Goal: Task Accomplishment & Management: Use online tool/utility

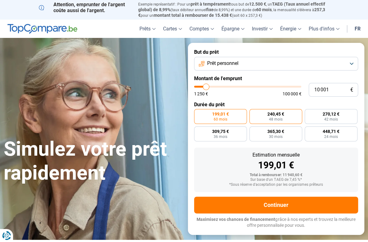
click at [279, 118] on span "48 mois" at bounding box center [276, 120] width 14 height 4
click at [254, 113] on input "240,45 € 48 mois" at bounding box center [252, 111] width 4 height 4
radio input "true"
type input "10 500"
type input "10500"
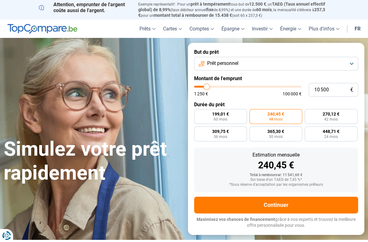
type input "11 750"
type input "11750"
type input "13 250"
type input "13250"
type input "14 750"
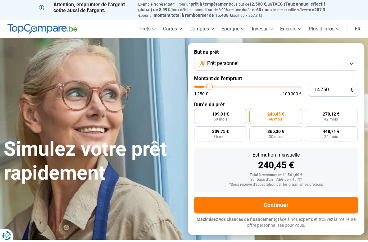
type input "14750"
type input "18 000"
type input "18000"
type input "19 000"
type input "19000"
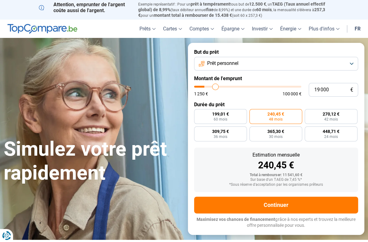
type input "19 750"
type input "19750"
type input "20 000"
type input "20000"
type input "21 250"
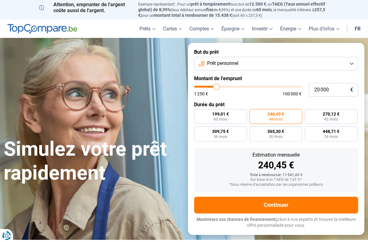
type input "21250"
type input "22 000"
type input "22000"
type input "23 000"
type input "23000"
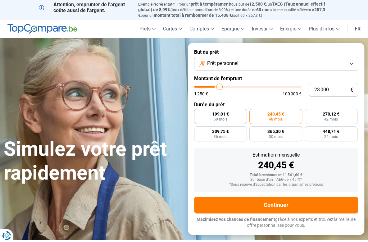
type input "23 750"
type input "23750"
type input "24 750"
type input "24750"
type input "25 750"
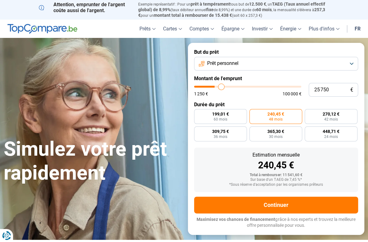
type input "25750"
type input "26 500"
type input "26500"
type input "27 000"
type input "27000"
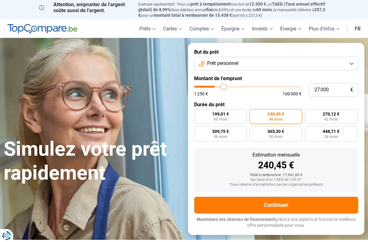
type input "27 250"
type input "27250"
type input "28 000"
type input "28000"
type input "28 750"
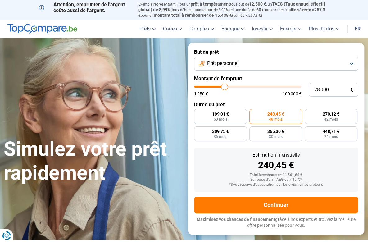
type input "28750"
type input "29 000"
type input "29000"
type input "29 500"
type input "29500"
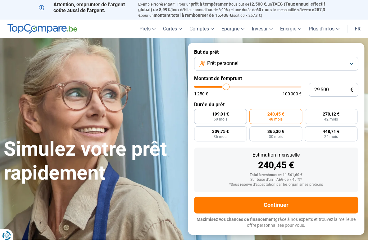
type input "30 000"
type input "30000"
type input "30 250"
type input "30250"
type input "30 500"
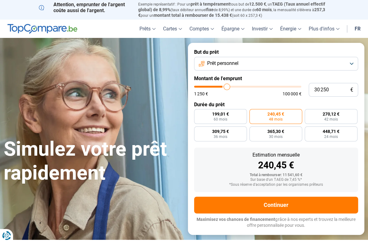
type input "30500"
type input "31 250"
type input "31250"
type input "31 500"
type input "31500"
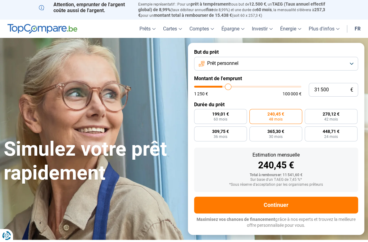
type input "32 250"
type input "32250"
type input "32 500"
type input "32500"
type input "33 500"
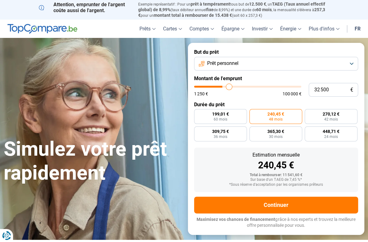
type input "33500"
type input "34 250"
type input "34250"
type input "35 000"
type input "35000"
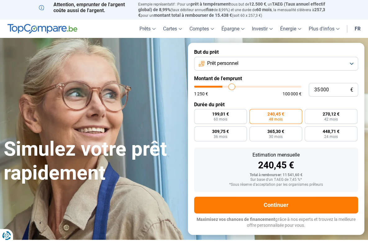
type input "35 500"
type input "35500"
type input "36 250"
type input "36250"
type input "36 750"
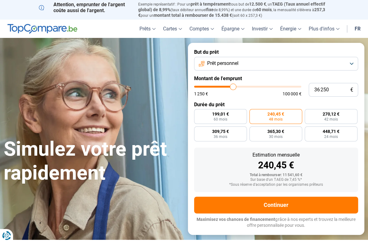
type input "36750"
type input "37 250"
type input "37250"
type input "37 750"
type input "37750"
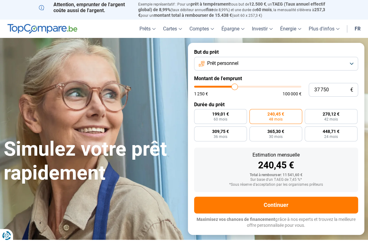
type input "38 000"
type input "38000"
type input "38 250"
type input "38250"
type input "38 500"
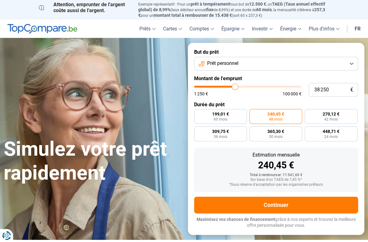
type input "38500"
type input "39 000"
type input "39000"
type input "39 750"
type input "39750"
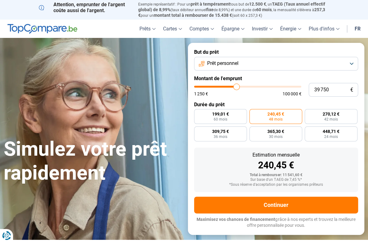
type input "40 250"
type input "40250"
type input "41 000"
type input "41000"
type input "41 250"
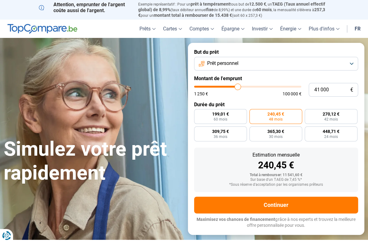
type input "41250"
type input "41 750"
type input "41750"
type input "42 000"
type input "42000"
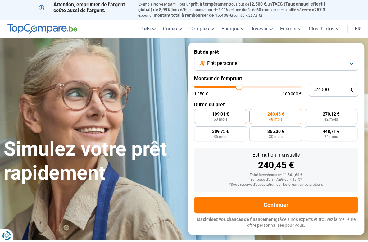
type input "42 500"
type input "42500"
type input "42 750"
type input "42750"
type input "43 250"
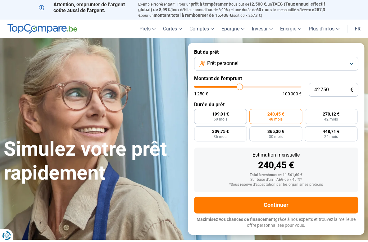
type input "43250"
type input "42 750"
type input "42750"
type input "42 500"
type input "42500"
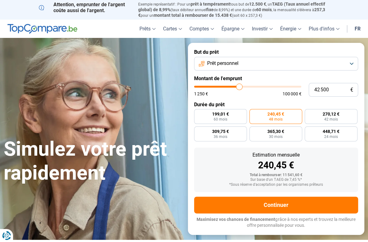
type input "41 750"
type input "41750"
type input "40 500"
type input "40500"
type input "39 000"
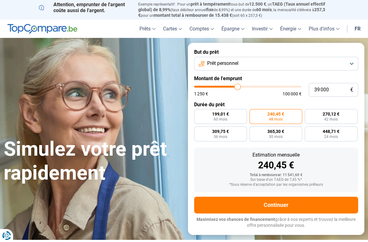
type input "39000"
type input "38 500"
type input "38500"
type input "37 250"
type input "37250"
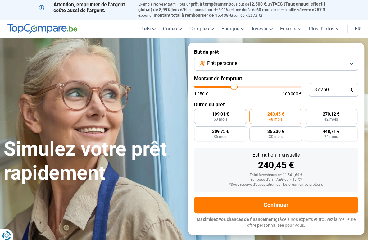
type input "36 500"
type input "36500"
type input "35 500"
type input "35500"
type input "35 000"
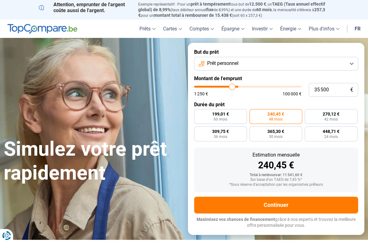
type input "35000"
type input "34 750"
type input "34750"
type input "34 500"
type input "34500"
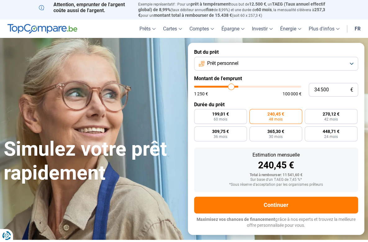
type input "34 250"
type input "34250"
type input "33 750"
type input "33750"
type input "33 250"
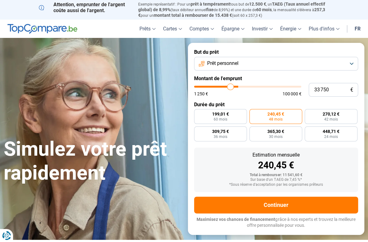
type input "33250"
type input "32 500"
type input "32500"
type input "31 500"
type input "31500"
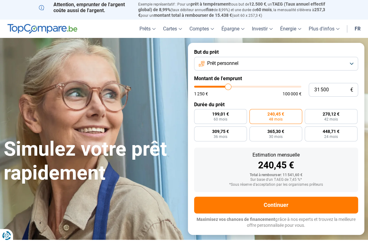
type input "30 750"
type input "30750"
type input "30 000"
type input "30000"
type input "29 000"
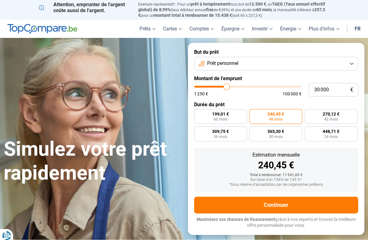
type input "29000"
type input "28 000"
type input "28000"
type input "26 500"
type input "26500"
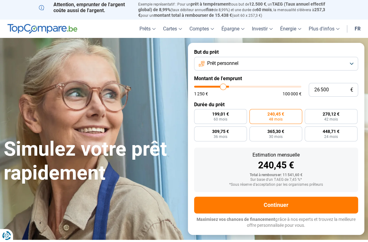
type input "25 500"
type input "25500"
type input "25 250"
type input "25250"
type input "25 000"
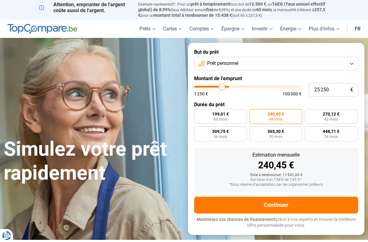
type input "25000"
type input "24 750"
type input "24750"
type input "24 250"
type input "24250"
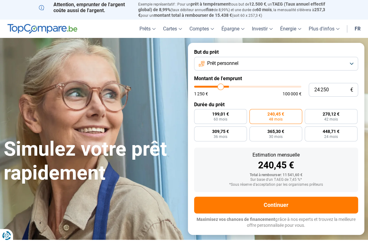
type input "24 000"
type input "24000"
type input "23 250"
type input "23250"
type input "23 000"
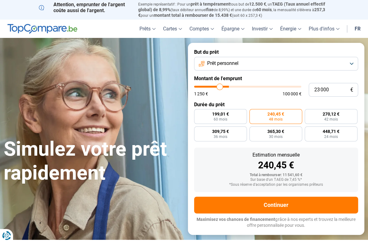
type input "23000"
type input "22 750"
type input "22750"
type input "22 500"
type input "22500"
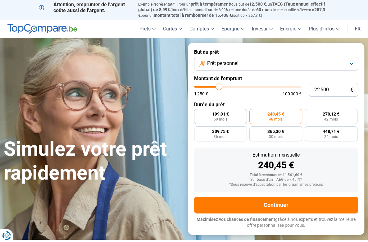
type input "22 250"
type input "22250"
type input "22 000"
type input "22000"
type input "21 250"
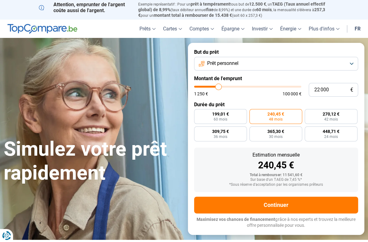
type input "21250"
type input "21 000"
type input "21000"
type input "20 750"
type input "20750"
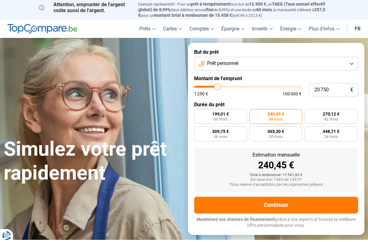
type input "20 000"
type input "20000"
type input "19 750"
type input "19750"
type input "19 500"
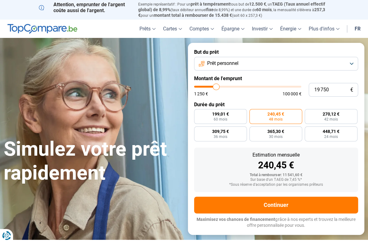
type input "19500"
type input "19 250"
type input "19250"
type input "19 000"
type input "19000"
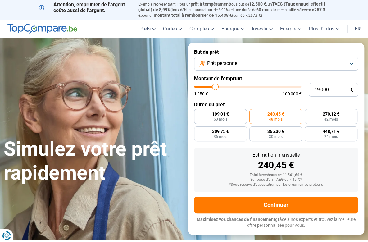
type input "18 750"
type input "18750"
type input "18 500"
type input "18500"
type input "18 250"
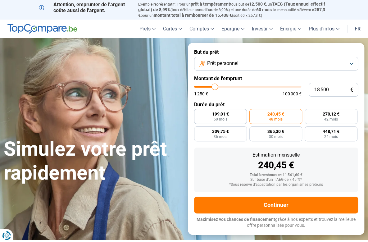
type input "18250"
type input "18 000"
type input "18000"
type input "17 750"
type input "17750"
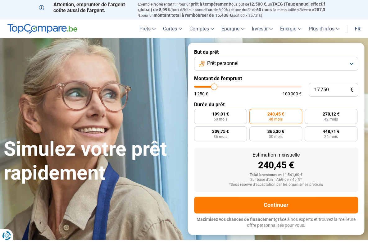
type input "17 500"
type input "17500"
type input "17 250"
type input "17250"
type input "17 000"
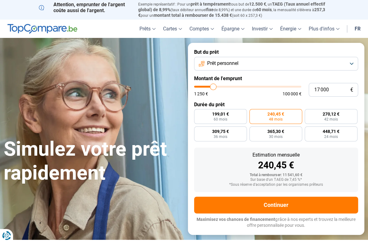
drag, startPoint x: 207, startPoint y: 89, endPoint x: 214, endPoint y: 91, distance: 7.3
type input "17000"
click at [214, 88] on input "range" at bounding box center [248, 87] width 108 height 2
radio input "false"
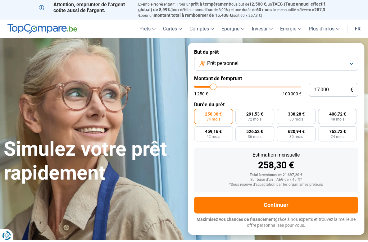
click at [352, 61] on button "Prêt personnel" at bounding box center [276, 64] width 164 height 14
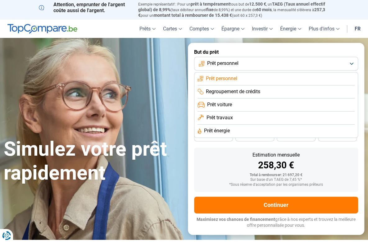
click at [248, 92] on span "Regroupement de crédits" at bounding box center [233, 91] width 54 height 7
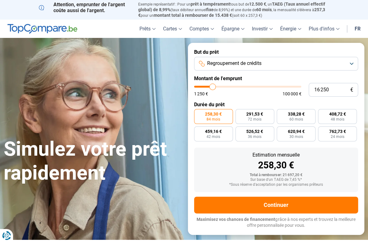
click at [213, 87] on input "range" at bounding box center [248, 87] width 108 height 2
click at [351, 62] on button "Regroupement de crédits" at bounding box center [276, 64] width 164 height 14
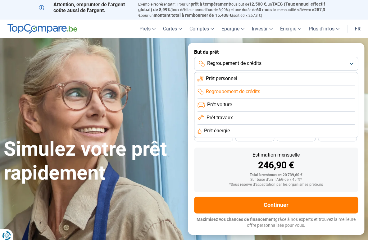
click at [243, 78] on li "Prêt personnel" at bounding box center [277, 78] width 158 height 13
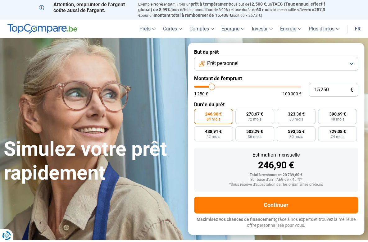
click at [212, 87] on input "range" at bounding box center [248, 87] width 108 height 2
click at [211, 87] on input "range" at bounding box center [248, 87] width 108 height 2
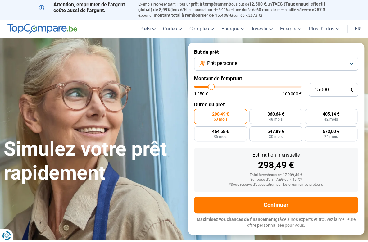
click at [211, 87] on input "range" at bounding box center [248, 87] width 108 height 2
click at [213, 87] on input "range" at bounding box center [248, 87] width 108 height 2
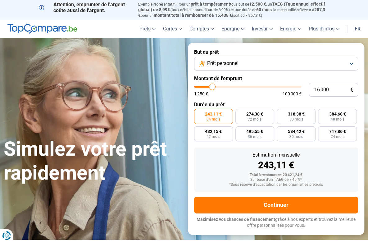
click at [213, 87] on input "range" at bounding box center [248, 87] width 108 height 2
click at [353, 63] on button "Prêt personnel" at bounding box center [276, 64] width 164 height 14
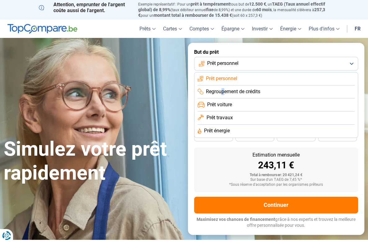
click at [223, 92] on span "Regroupement de crédits" at bounding box center [233, 91] width 54 height 7
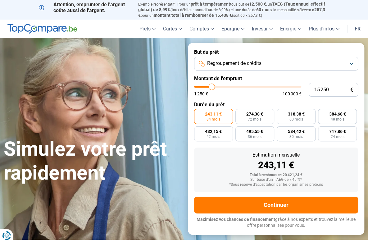
click at [212, 87] on input "range" at bounding box center [248, 87] width 108 height 2
click at [214, 87] on input "range" at bounding box center [248, 87] width 108 height 2
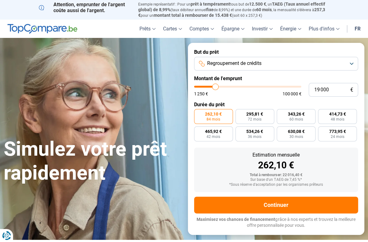
click at [215, 87] on input "range" at bounding box center [248, 87] width 108 height 2
click at [215, 86] on input "range" at bounding box center [248, 87] width 108 height 2
click at [214, 88] on input "range" at bounding box center [248, 87] width 108 height 2
click at [214, 87] on input "range" at bounding box center [248, 87] width 108 height 2
